Goal: Task Accomplishment & Management: Manage account settings

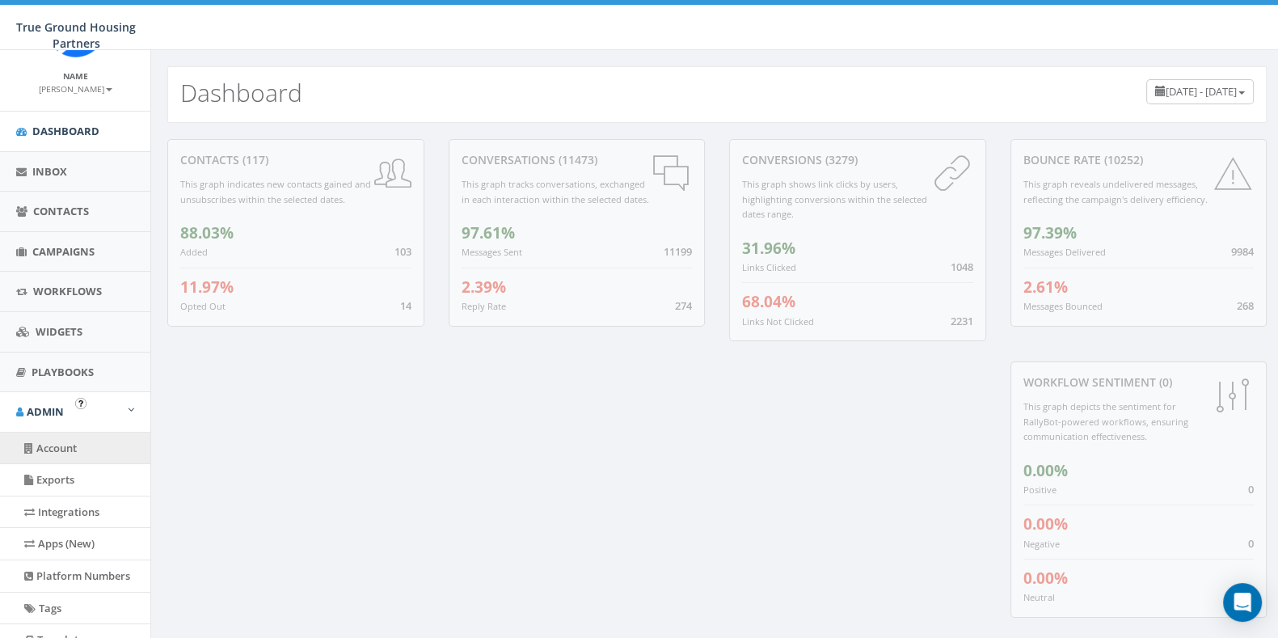
scroll to position [77, 0]
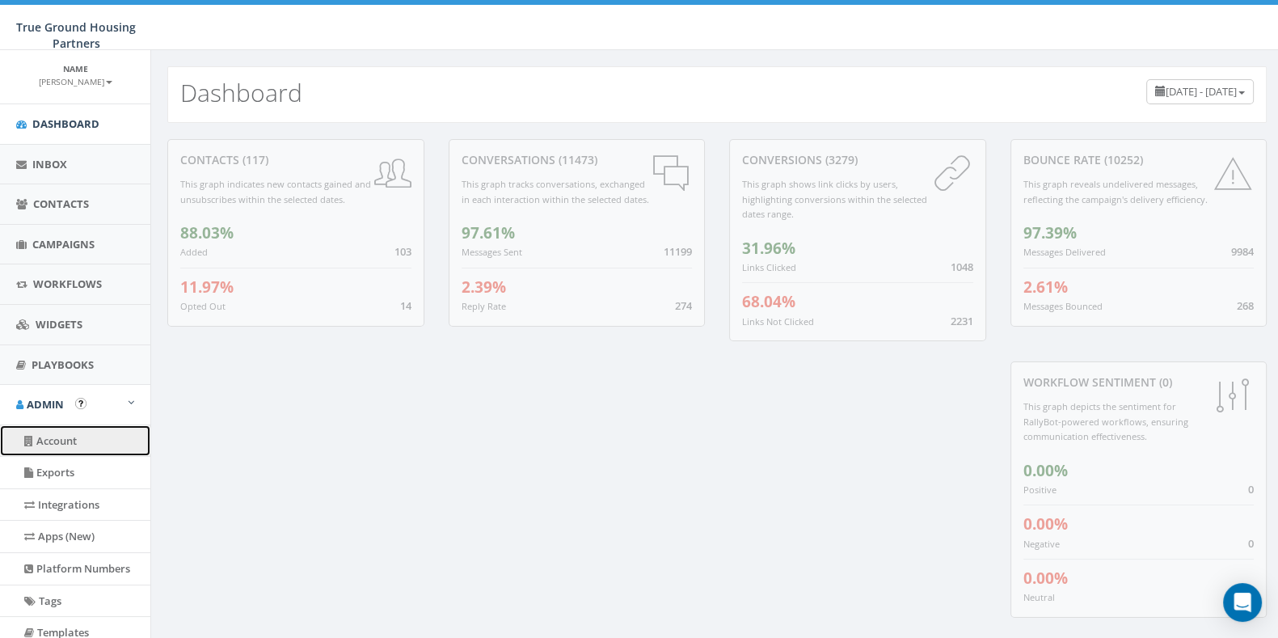
click at [65, 442] on link "Account" at bounding box center [75, 441] width 150 height 32
click at [65, 437] on link "Account" at bounding box center [75, 441] width 150 height 32
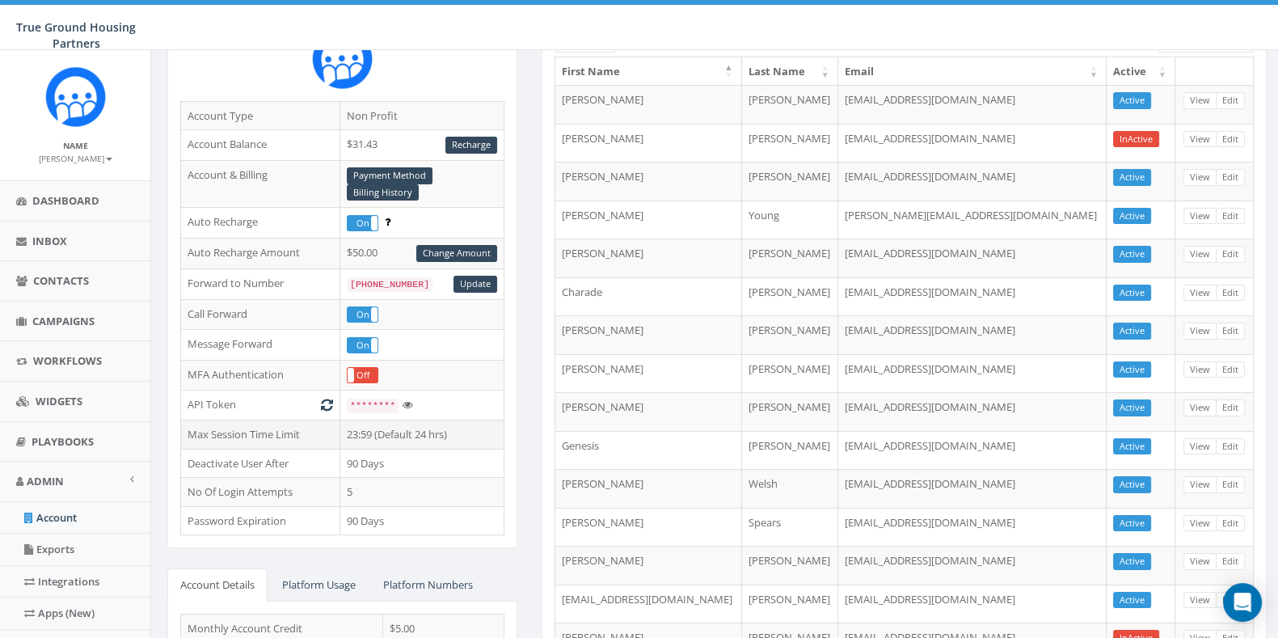
scroll to position [155, 0]
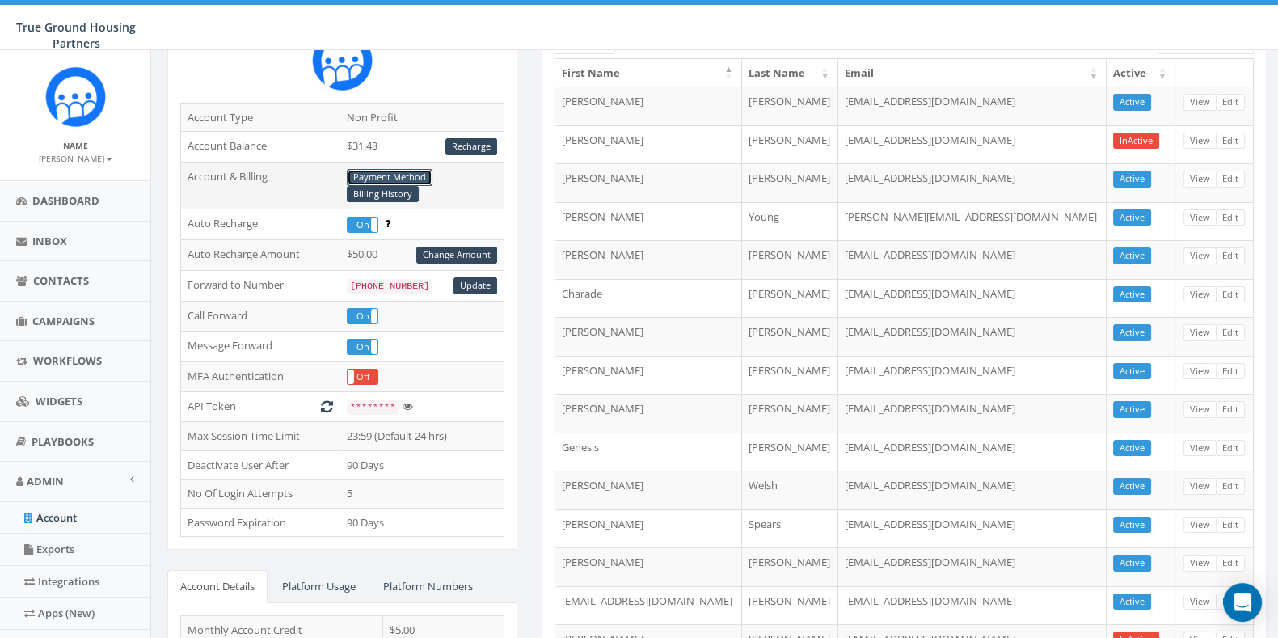
click at [392, 172] on link "Payment Method" at bounding box center [390, 177] width 86 height 17
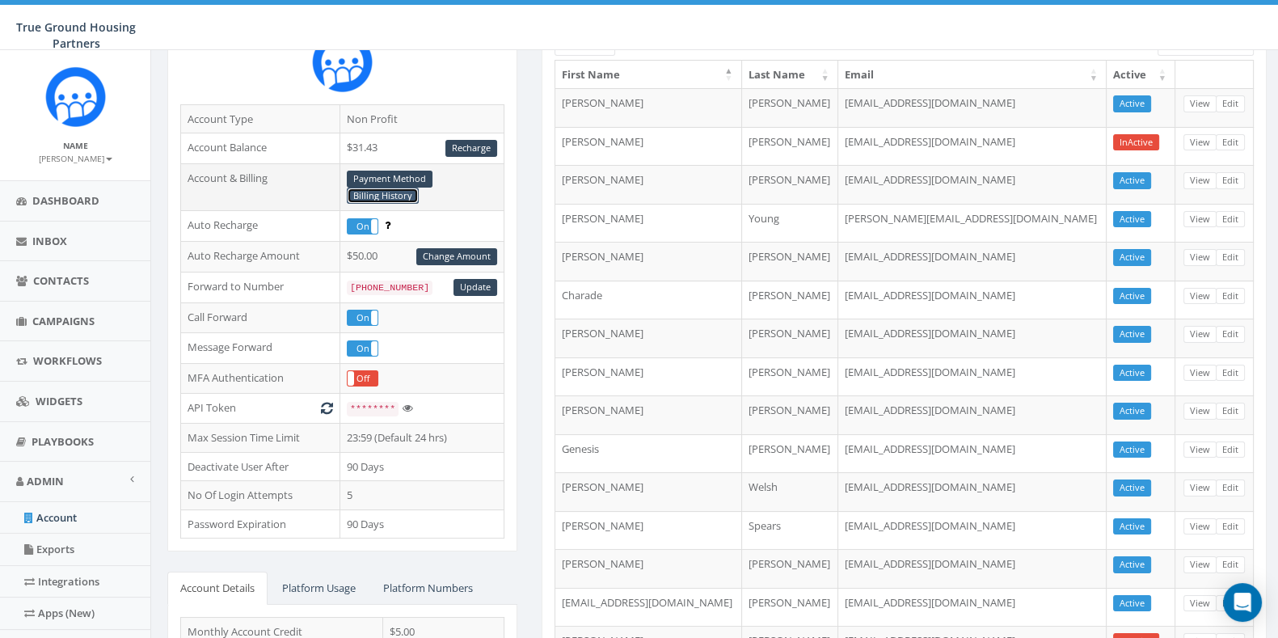
click at [392, 196] on link "Billing History" at bounding box center [383, 196] width 72 height 17
click at [55, 209] on link "Dashboard" at bounding box center [75, 201] width 150 height 40
